Goal: Check status

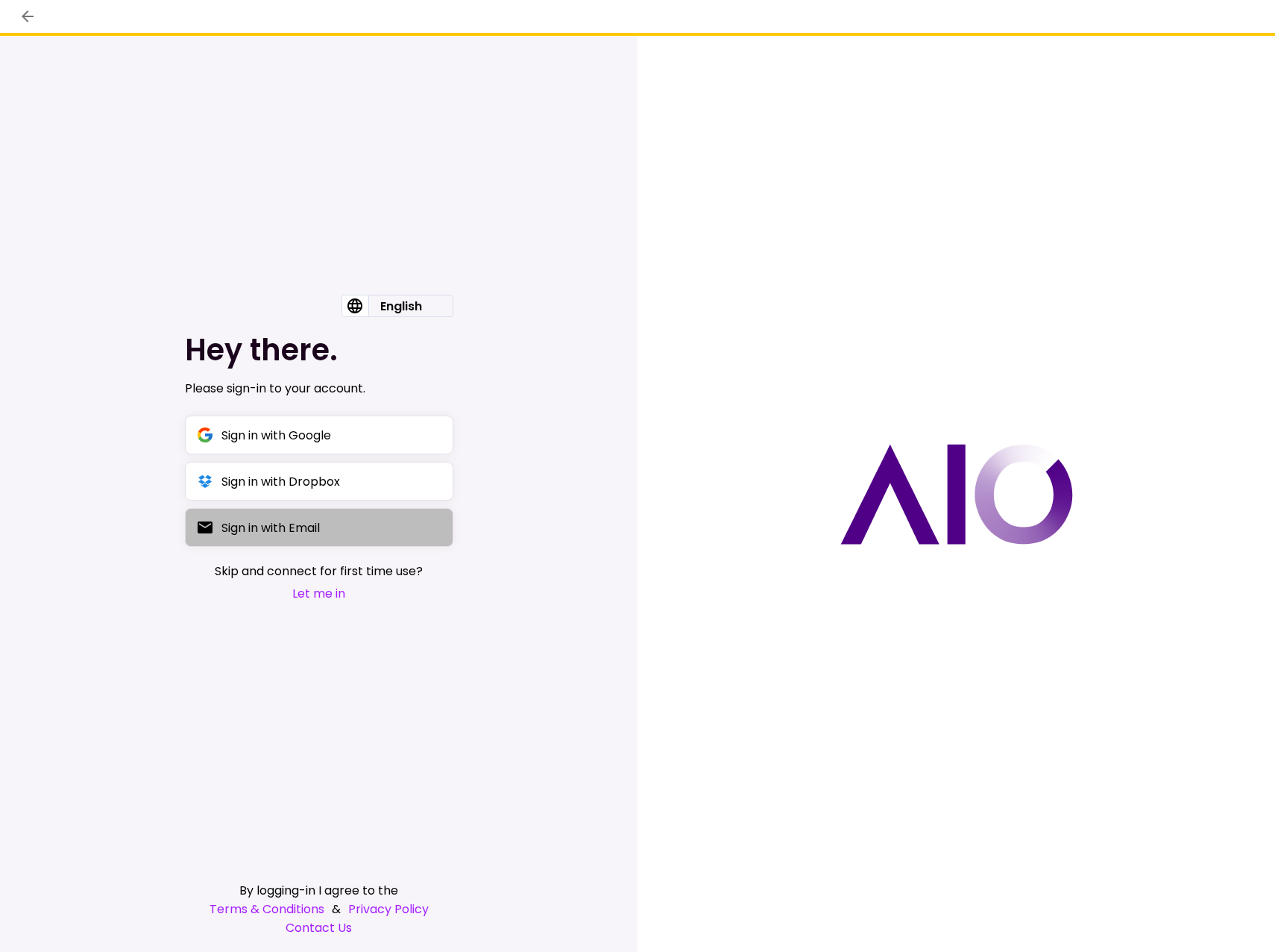
click at [283, 532] on div "Sign in with Email" at bounding box center [270, 528] width 98 height 19
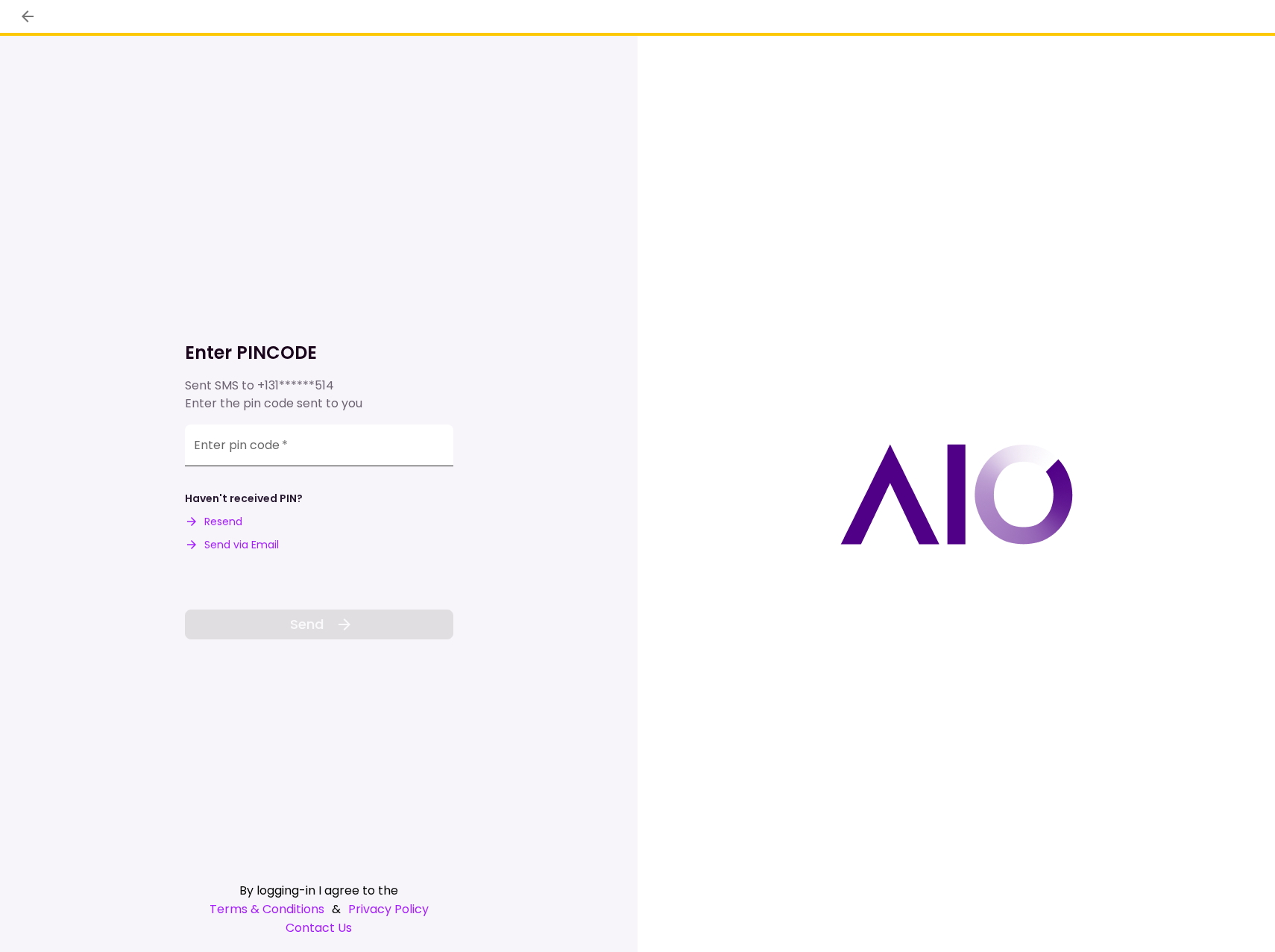
click at [220, 446] on div "Enter pin code   *" at bounding box center [319, 445] width 268 height 42
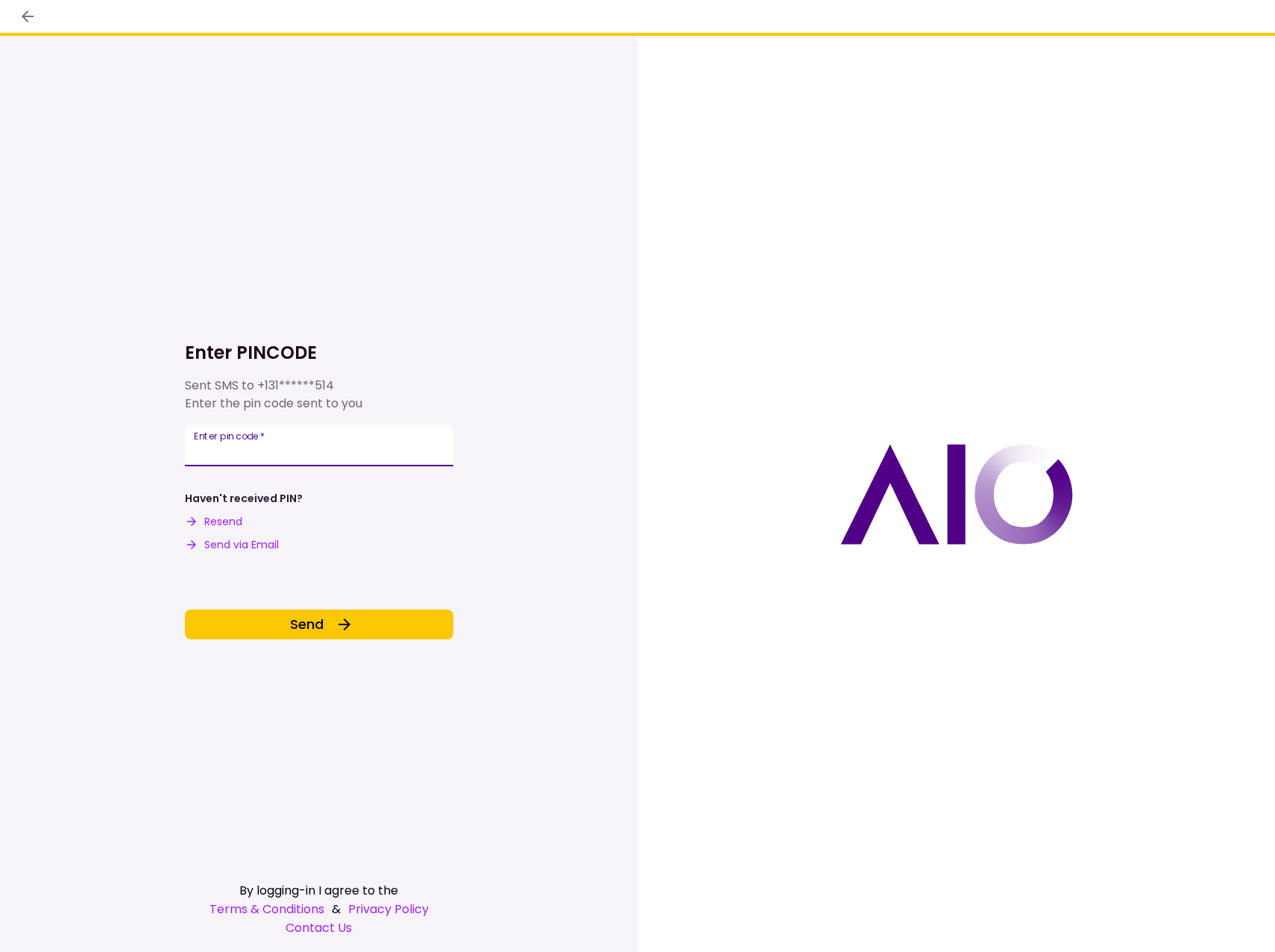
type input "******"
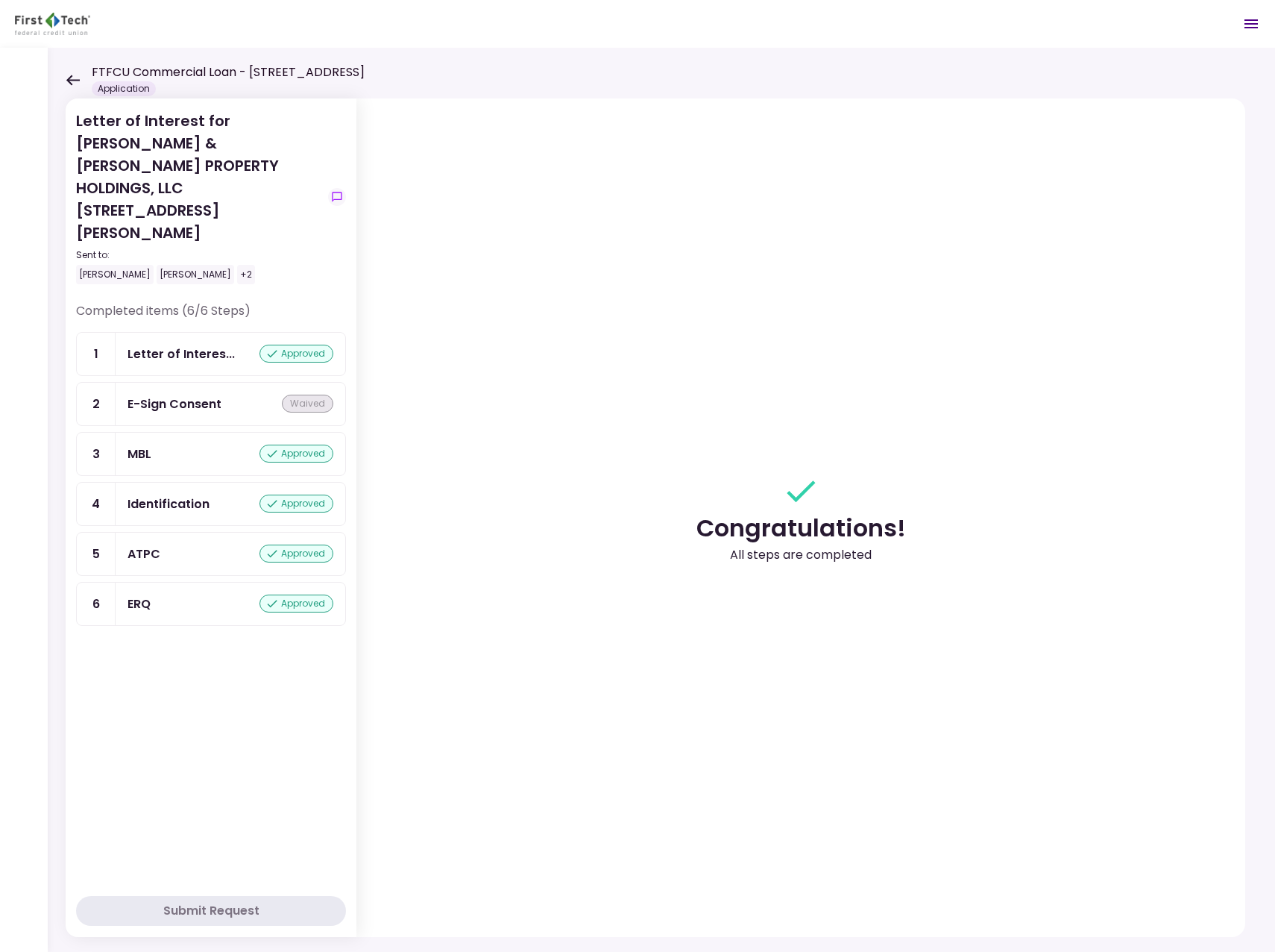
click at [72, 78] on icon at bounding box center [72, 80] width 14 height 11
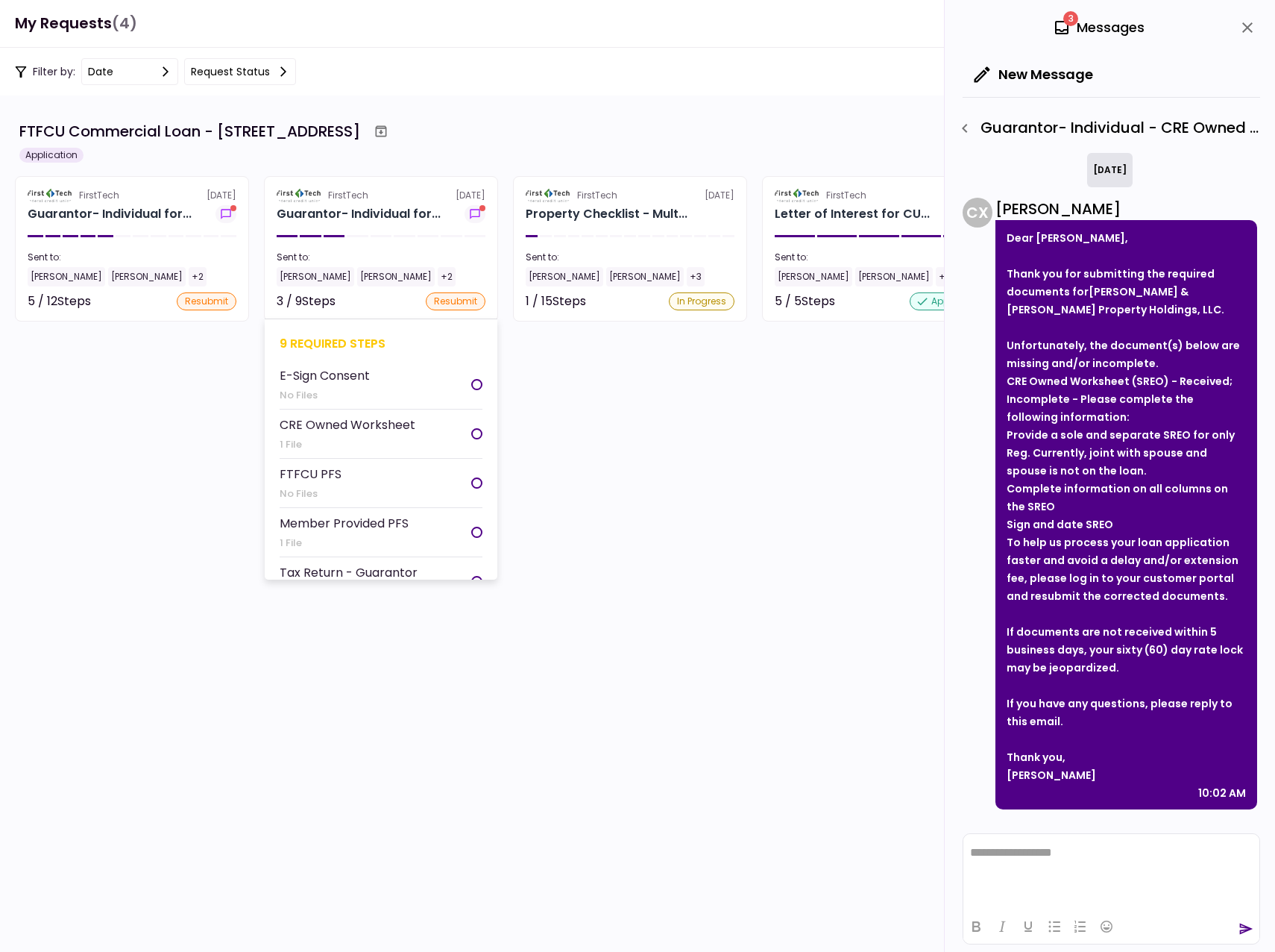
click at [321, 272] on div "[PERSON_NAME]" at bounding box center [315, 277] width 78 height 20
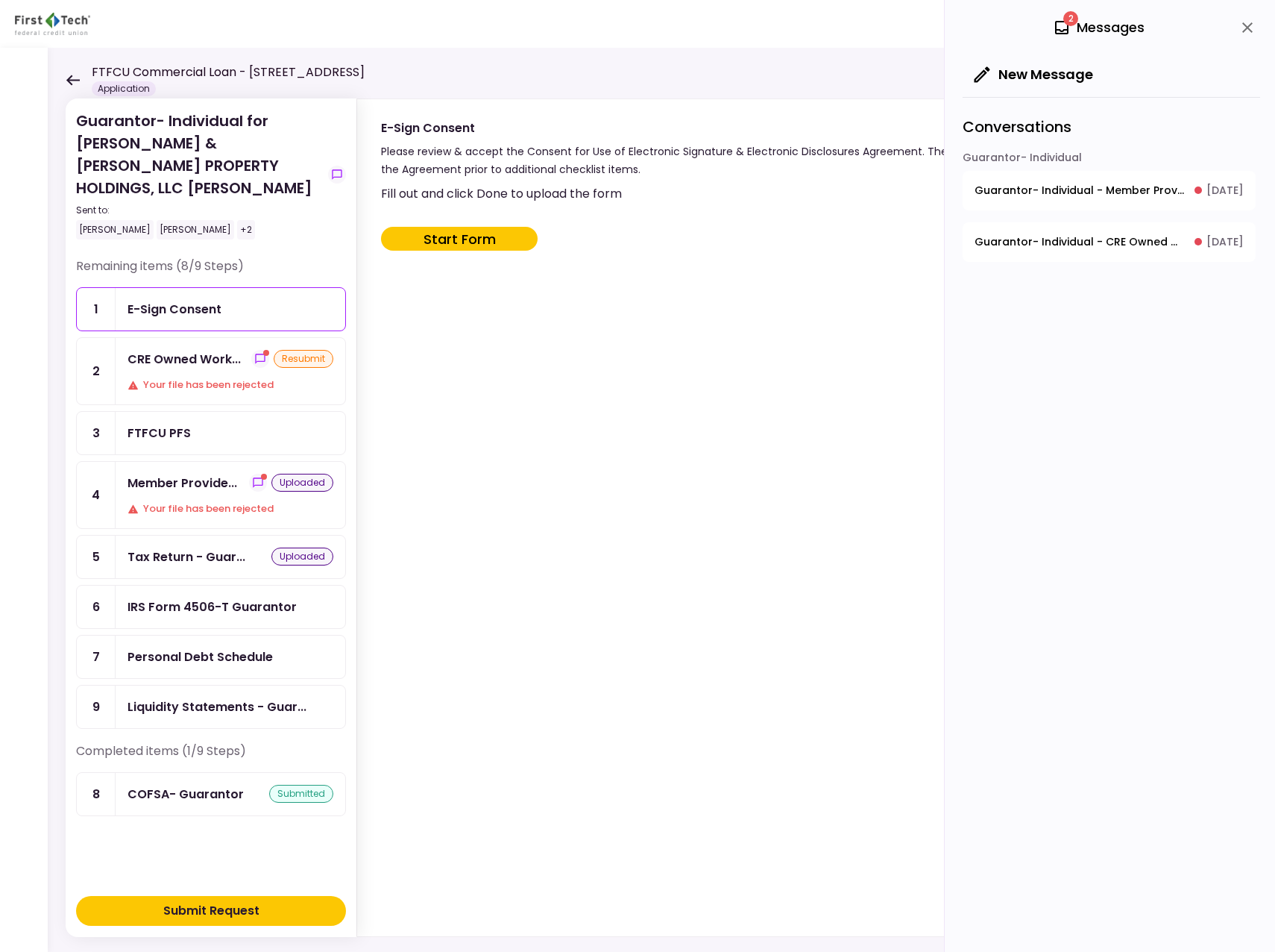
click at [182, 547] on div "Tax Return - Guar..." at bounding box center [187, 557] width 118 height 19
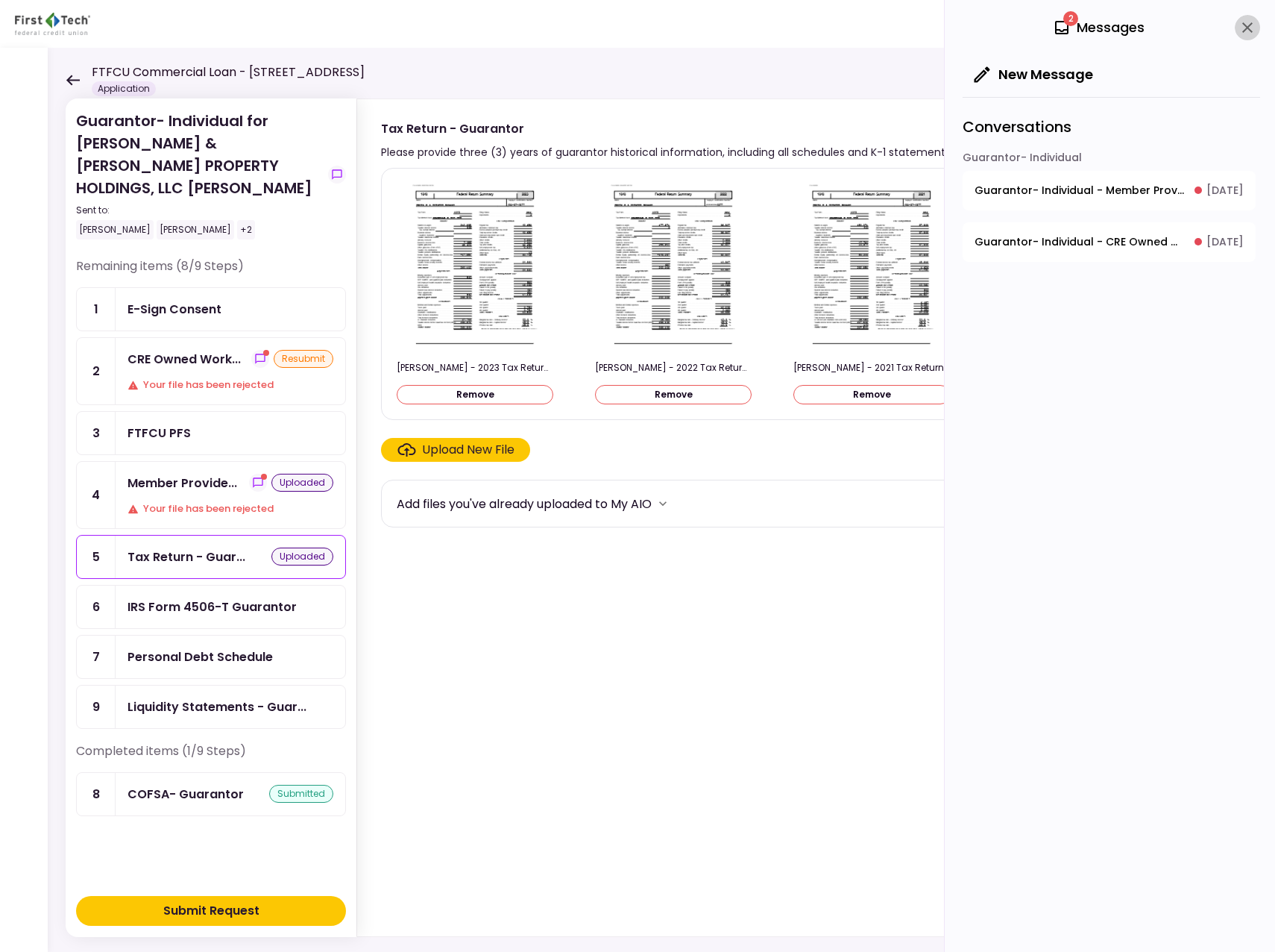
click at [1251, 25] on icon "close" at bounding box center [1247, 27] width 10 height 10
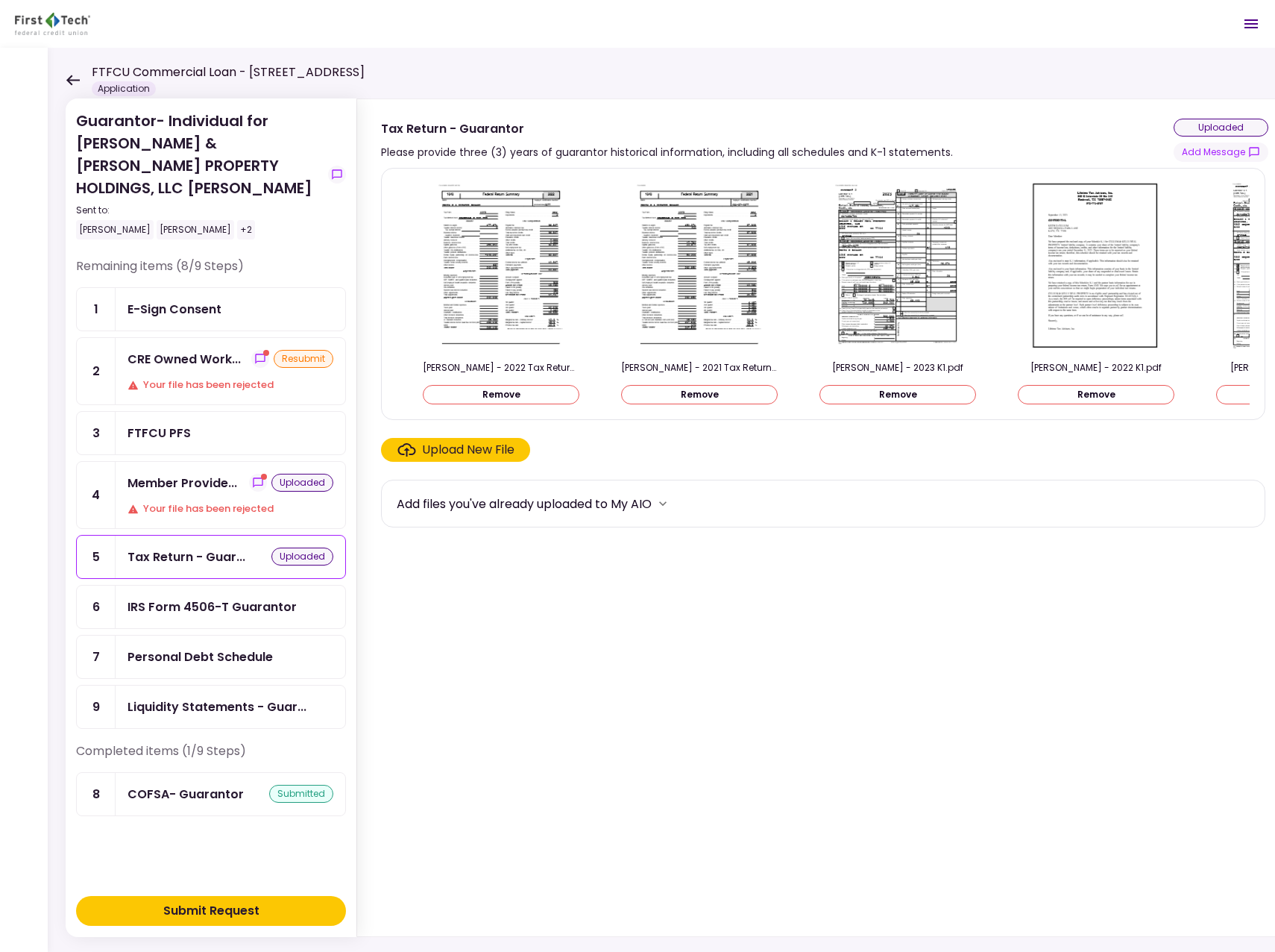
scroll to position [0, 298]
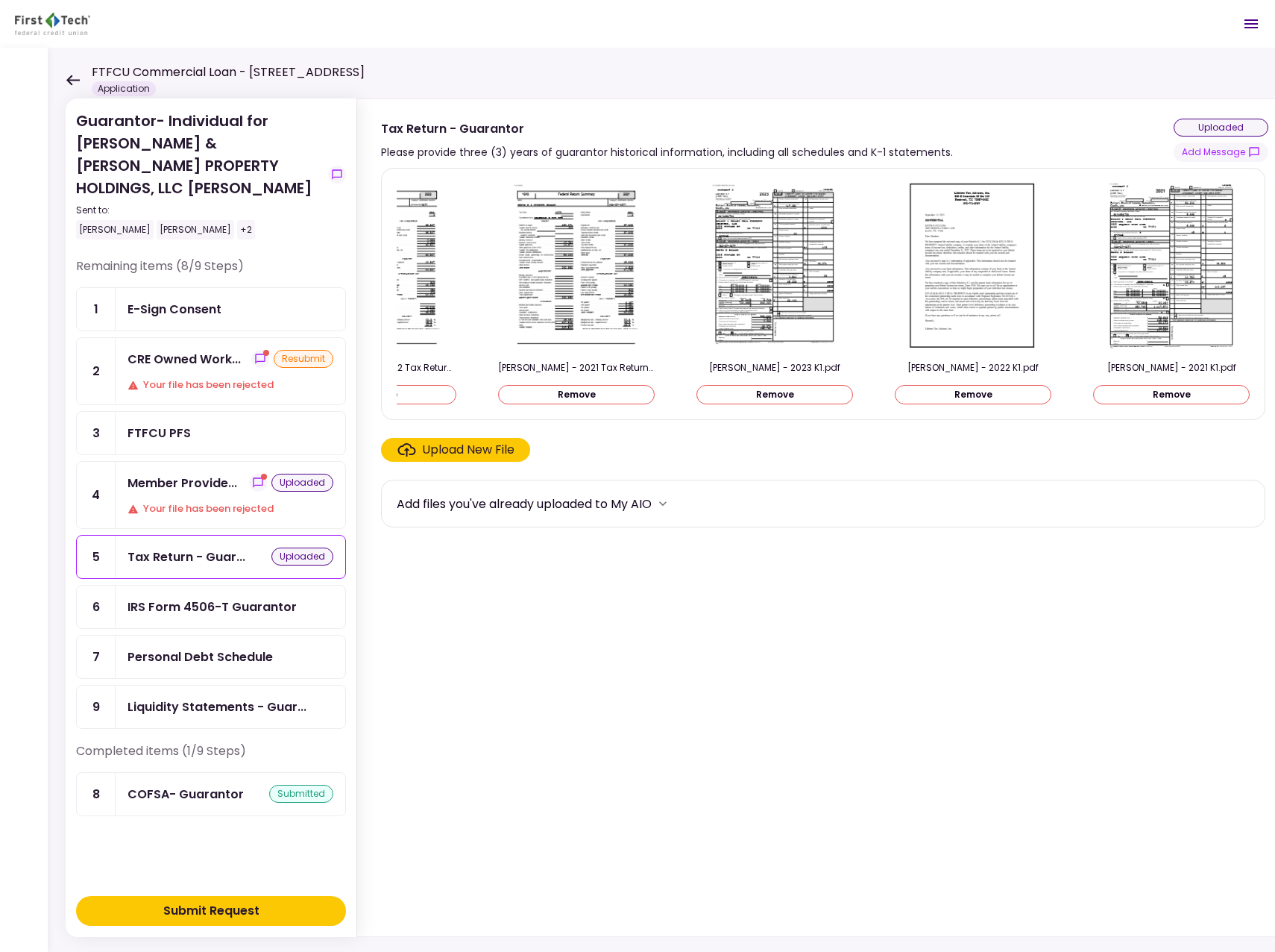
click at [71, 76] on icon at bounding box center [73, 79] width 13 height 10
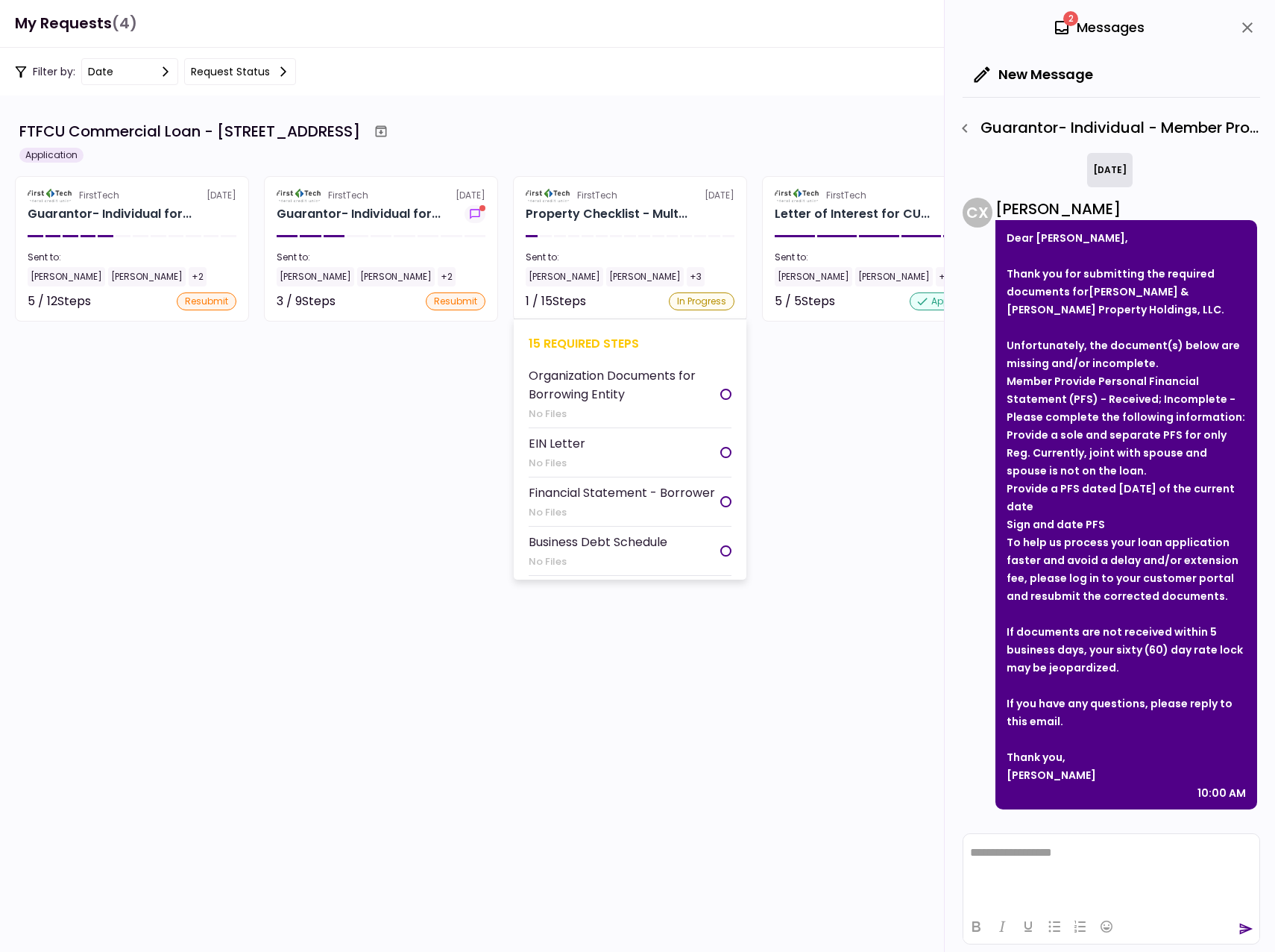
click at [564, 276] on div "[PERSON_NAME]" at bounding box center [564, 277] width 78 height 20
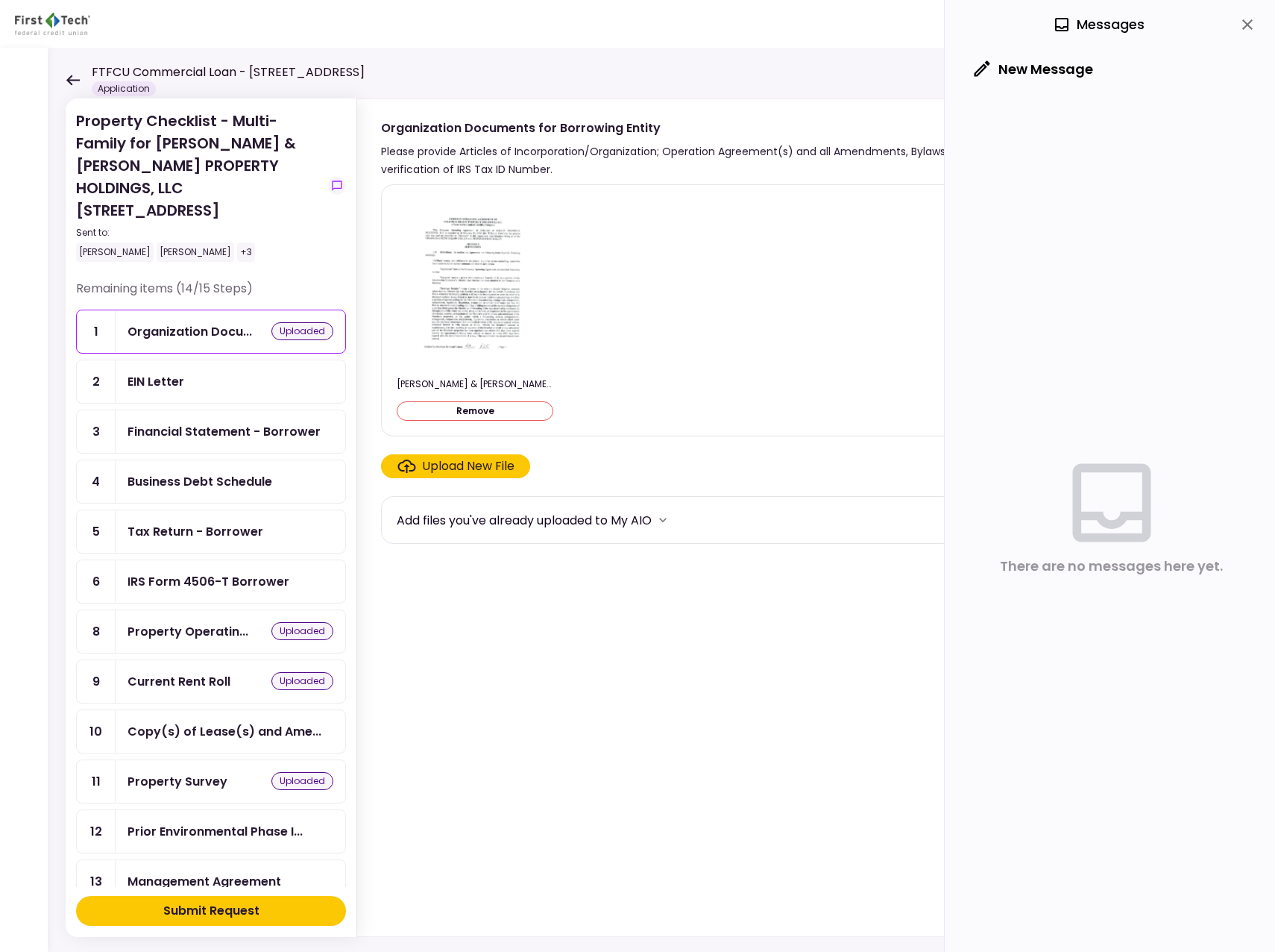
click at [170, 372] on div "EIN Letter" at bounding box center [156, 381] width 57 height 19
